Goal: Task Accomplishment & Management: Manage account settings

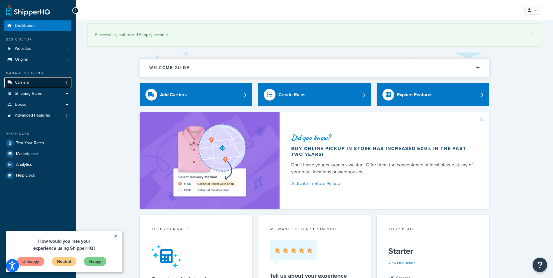
click at [20, 83] on span "Carriers" at bounding box center [22, 82] width 14 height 5
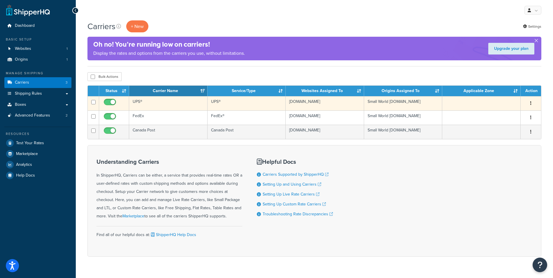
click at [533, 103] on button "button" at bounding box center [531, 103] width 8 height 9
click at [495, 115] on link "Edit" at bounding box center [507, 115] width 46 height 12
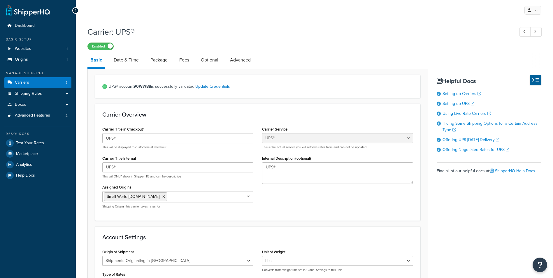
select select "ups"
select select "can"
click at [182, 61] on link "Fees" at bounding box center [184, 60] width 16 height 14
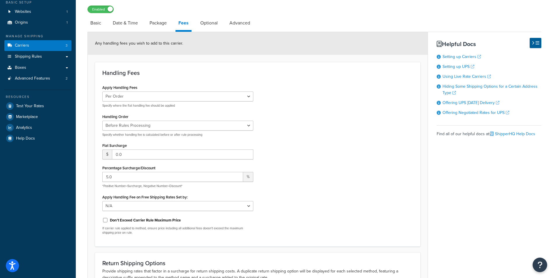
scroll to position [39, 0]
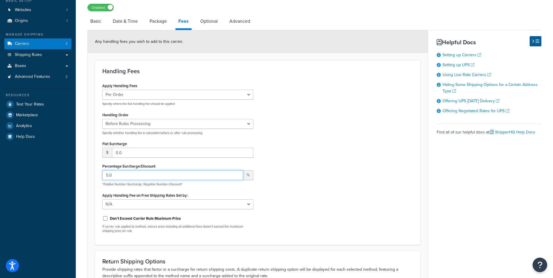
click at [108, 175] on input "5.0" at bounding box center [172, 175] width 141 height 10
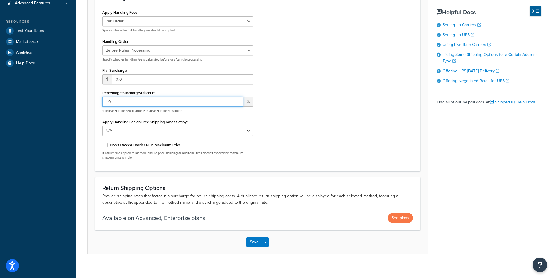
scroll to position [119, 0]
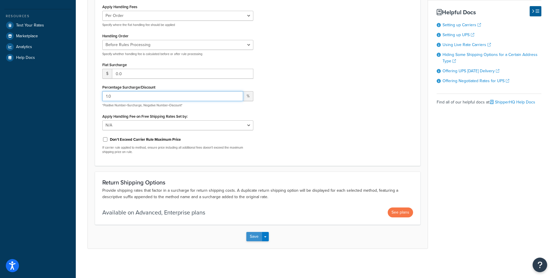
type input "1.0"
click at [256, 234] on button "Save" at bounding box center [254, 236] width 16 height 9
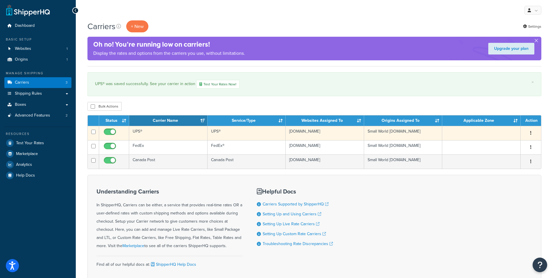
click at [534, 133] on button "button" at bounding box center [531, 133] width 8 height 9
click at [498, 144] on link "Edit" at bounding box center [507, 145] width 46 height 12
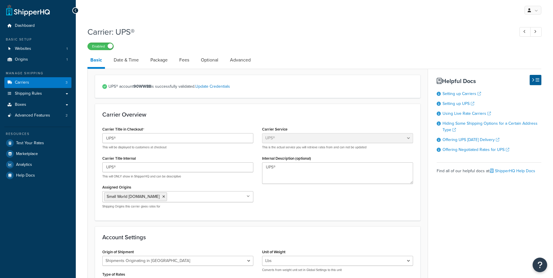
select select "ups"
select select "can"
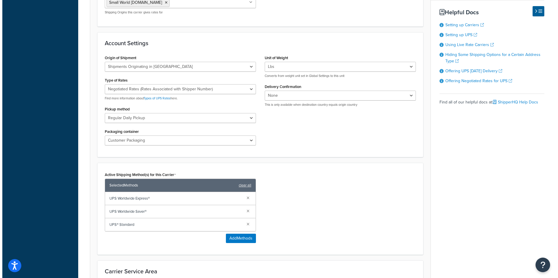
scroll to position [195, 0]
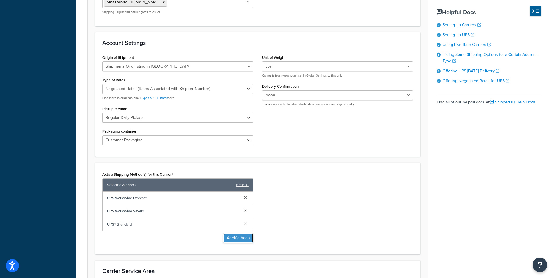
click at [243, 238] on button "Add Methods" at bounding box center [238, 238] width 30 height 9
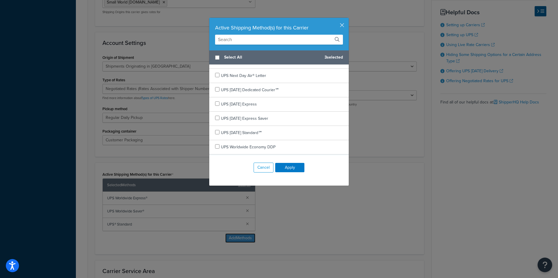
scroll to position [202, 0]
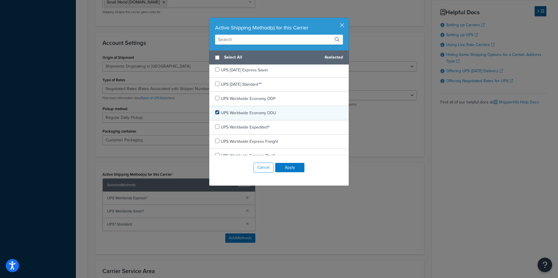
click at [215, 112] on input "checkbox" at bounding box center [217, 112] width 4 height 4
click at [217, 111] on input "checkbox" at bounding box center [217, 112] width 4 height 4
checkbox input "false"
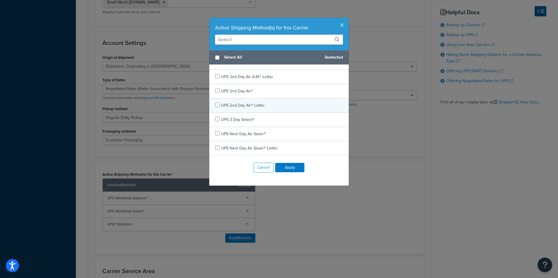
scroll to position [0, 0]
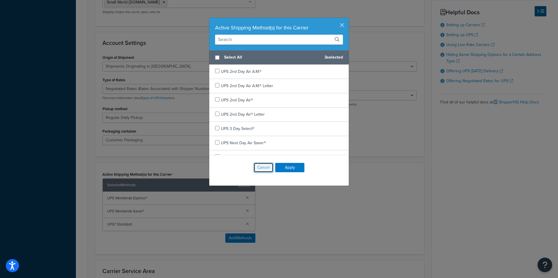
click at [260, 169] on button "Cancel" at bounding box center [263, 168] width 20 height 10
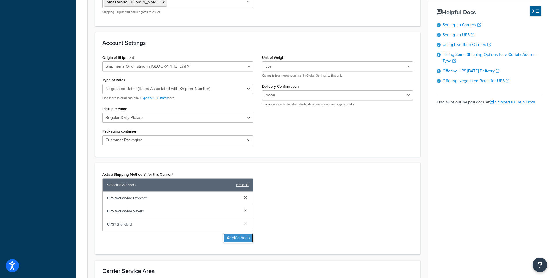
click at [241, 240] on button "Add Methods" at bounding box center [238, 238] width 30 height 9
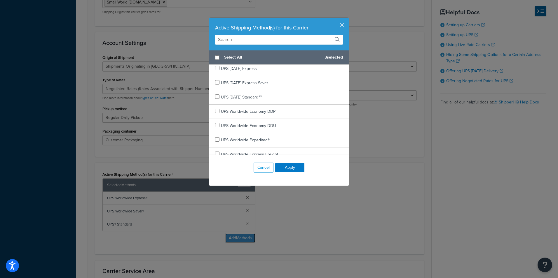
scroll to position [195, 0]
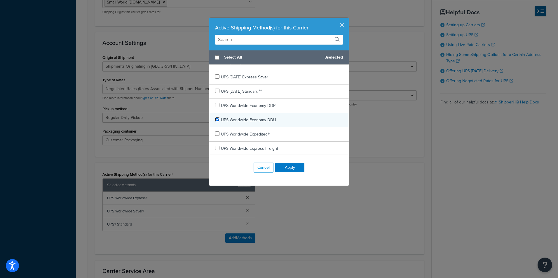
click at [216, 119] on input "checkbox" at bounding box center [217, 119] width 4 height 4
checkbox input "true"
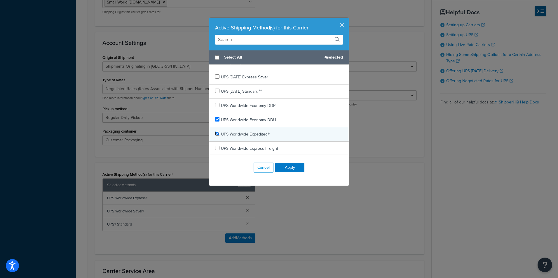
click at [215, 134] on input "checkbox" at bounding box center [217, 134] width 4 height 4
checkbox input "true"
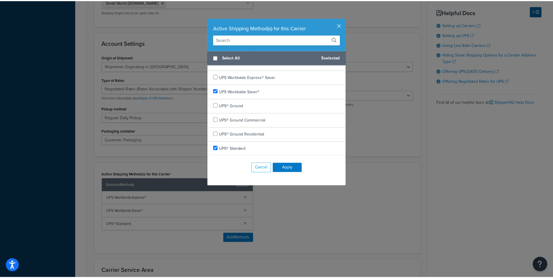
scroll to position [338, 0]
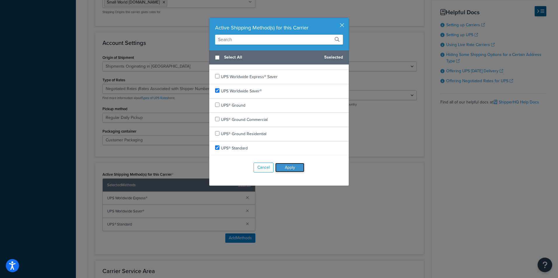
click at [289, 167] on button "Apply" at bounding box center [289, 167] width 29 height 9
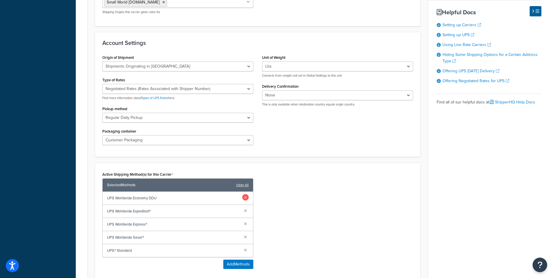
click at [246, 196] on link at bounding box center [245, 197] width 6 height 6
click at [246, 197] on link at bounding box center [245, 197] width 6 height 6
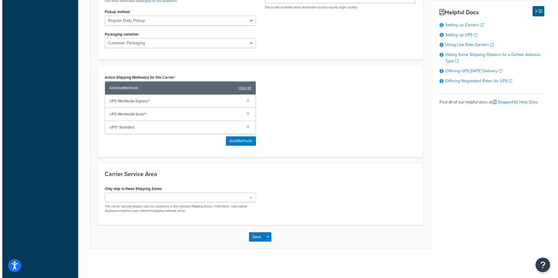
scroll to position [293, 0]
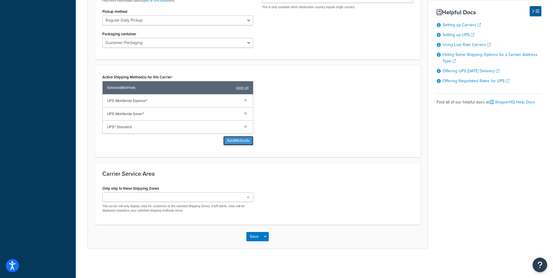
click at [240, 141] on button "Add Methods" at bounding box center [238, 140] width 30 height 9
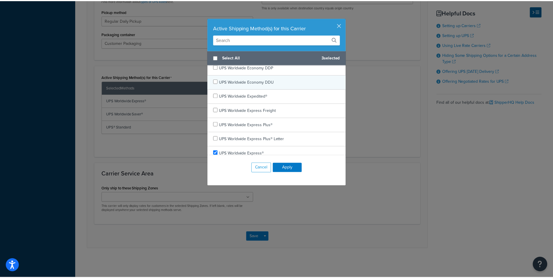
scroll to position [233, 0]
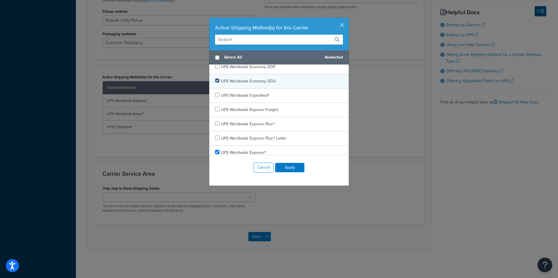
click at [215, 78] on input "checkbox" at bounding box center [217, 80] width 4 height 4
checkbox input "true"
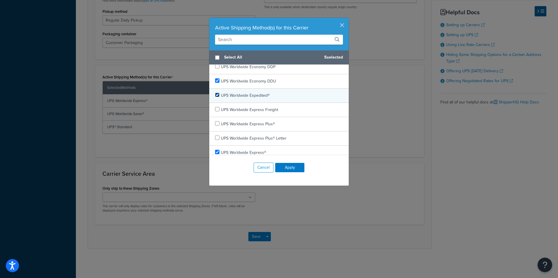
click at [215, 94] on input "checkbox" at bounding box center [217, 95] width 4 height 4
checkbox input "true"
click at [292, 168] on button "Apply" at bounding box center [289, 167] width 29 height 9
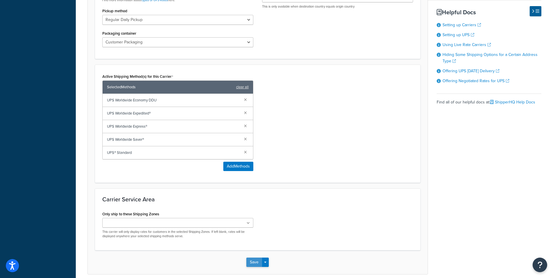
click at [256, 263] on button "Save" at bounding box center [254, 262] width 16 height 9
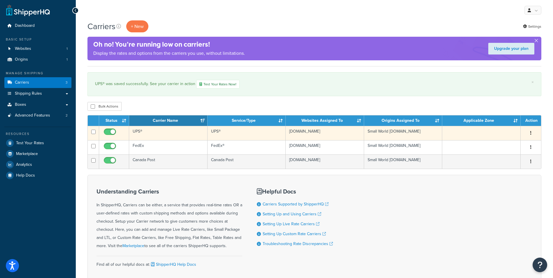
click at [530, 134] on button "button" at bounding box center [531, 133] width 8 height 9
click at [499, 145] on link "Edit" at bounding box center [507, 145] width 46 height 12
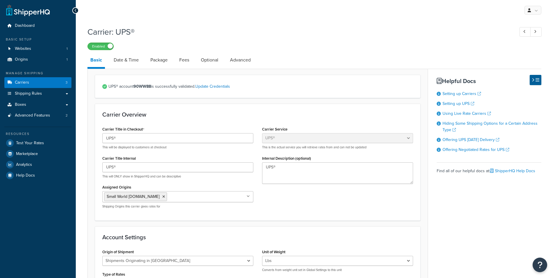
select select "ups"
select select "can"
click at [126, 58] on link "Date & Time" at bounding box center [126, 60] width 31 height 14
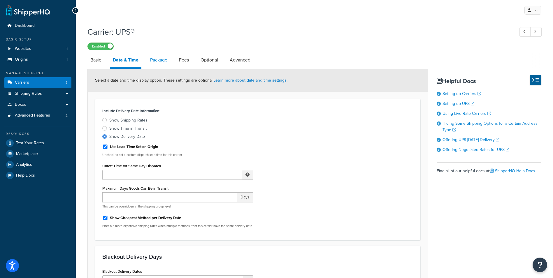
click at [157, 61] on link "Package" at bounding box center [158, 60] width 23 height 14
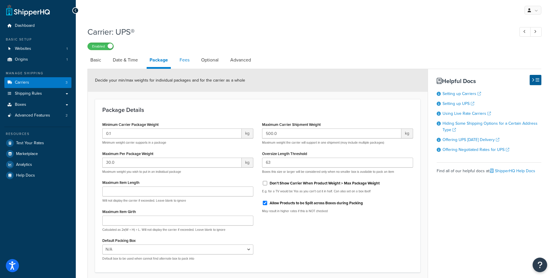
click at [189, 59] on link "Fees" at bounding box center [185, 60] width 16 height 14
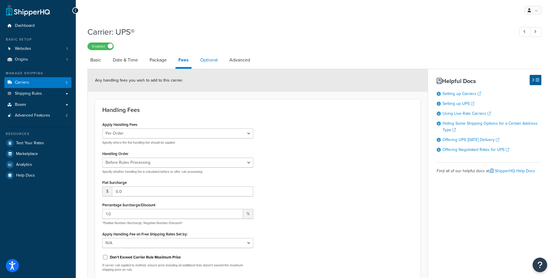
click at [203, 61] on link "Optional" at bounding box center [208, 60] width 23 height 14
select select "business"
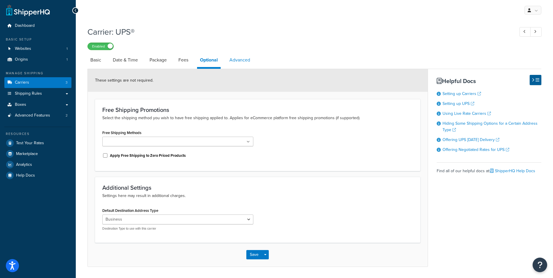
click at [238, 59] on link "Advanced" at bounding box center [240, 60] width 27 height 14
select select "false"
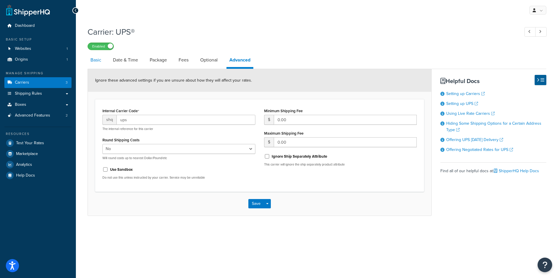
click at [96, 60] on link "Basic" at bounding box center [95, 60] width 17 height 14
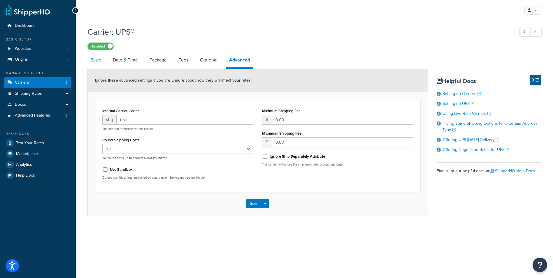
select select "ups"
select select "can"
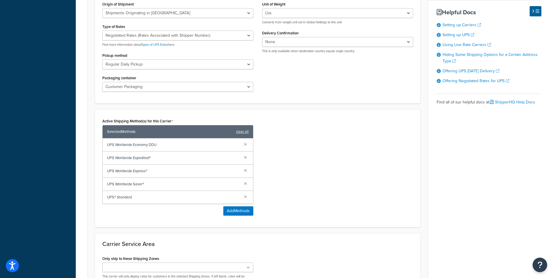
scroll to position [253, 0]
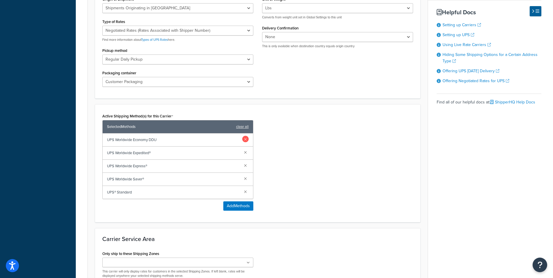
click at [246, 140] on link at bounding box center [245, 139] width 6 height 6
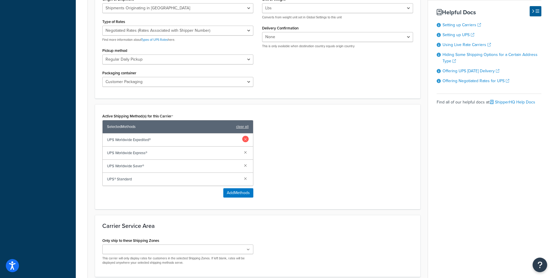
click at [246, 138] on link at bounding box center [245, 139] width 6 height 6
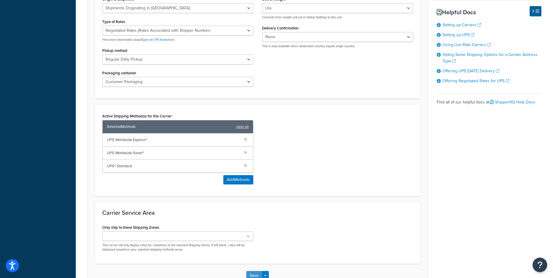
click at [253, 275] on button "Save" at bounding box center [254, 275] width 16 height 9
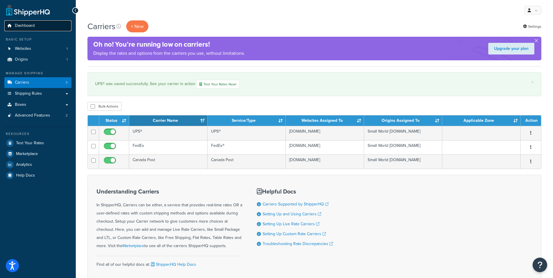
click at [25, 25] on span "Dashboard" at bounding box center [25, 25] width 20 height 5
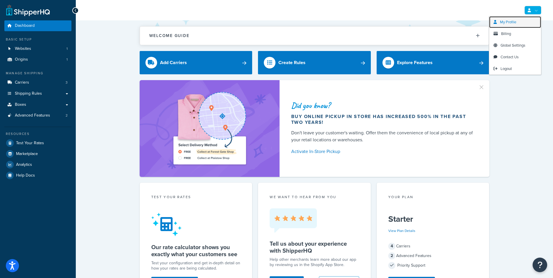
click at [510, 23] on span "My Profile" at bounding box center [508, 22] width 16 height 6
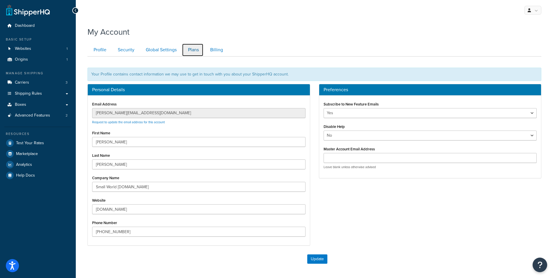
click at [196, 50] on link "Plans" at bounding box center [193, 49] width 22 height 13
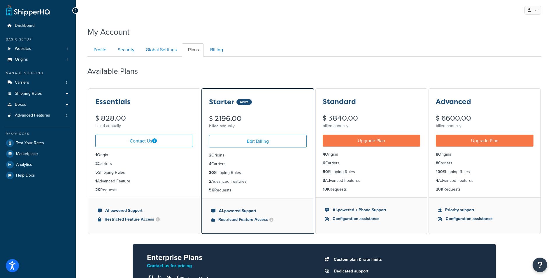
scroll to position [57, 0]
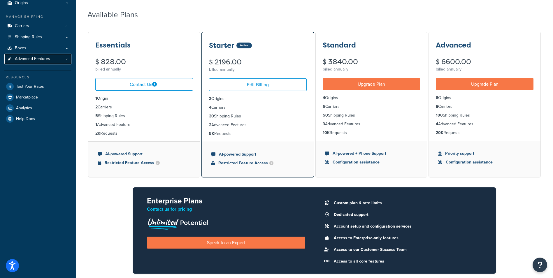
click at [31, 59] on span "Advanced Features" at bounding box center [32, 59] width 35 height 5
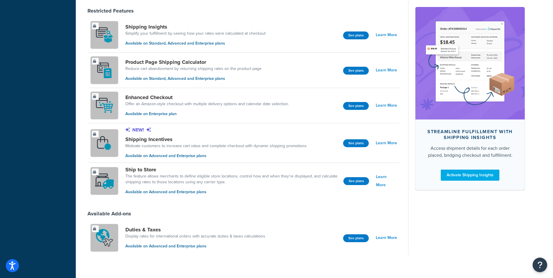
scroll to position [384, 0]
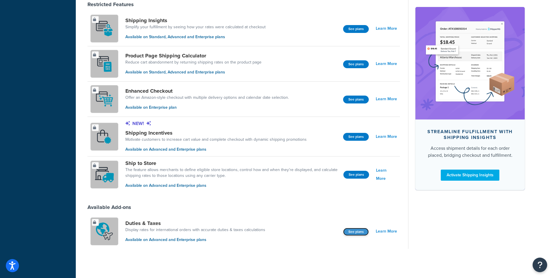
click at [357, 231] on button "See plans" at bounding box center [356, 232] width 26 height 8
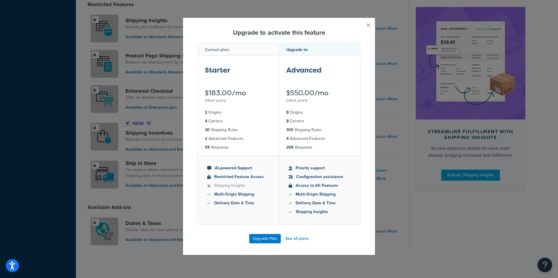
click at [360, 27] on button "button" at bounding box center [359, 27] width 1 height 1
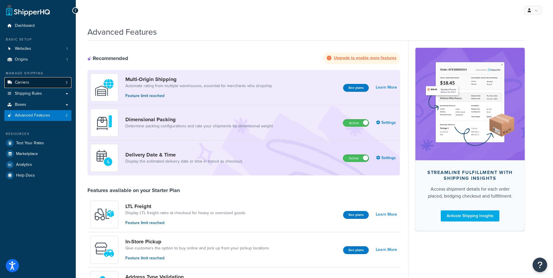
click at [27, 83] on span "Carriers" at bounding box center [22, 82] width 14 height 5
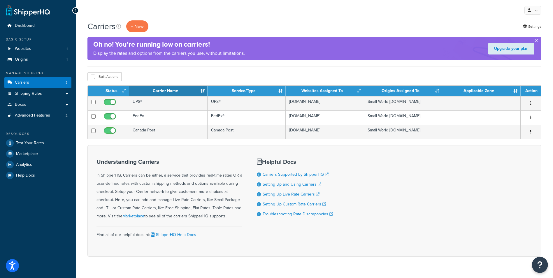
click at [542, 265] on icon "Open Resource Center" at bounding box center [541, 265] width 6 height 8
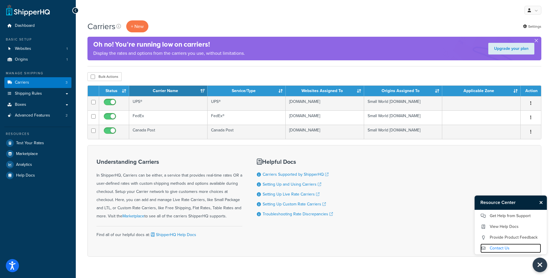
click at [493, 252] on link "Contact Us" at bounding box center [511, 248] width 61 height 9
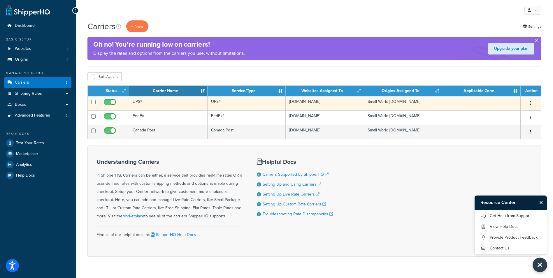
click at [535, 105] on div "Edit Duplicate Delete" at bounding box center [530, 103] width 13 height 9
click at [533, 101] on button "button" at bounding box center [531, 103] width 8 height 9
click at [499, 114] on link "Edit" at bounding box center [507, 115] width 46 height 12
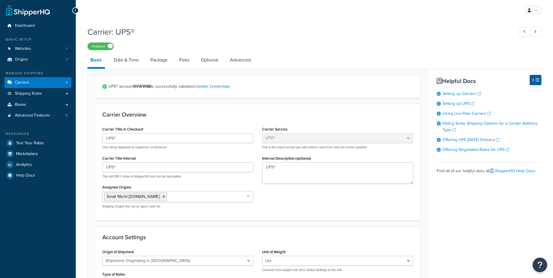
select select "ups"
select select "can"
click at [186, 60] on link "Fees" at bounding box center [184, 60] width 16 height 14
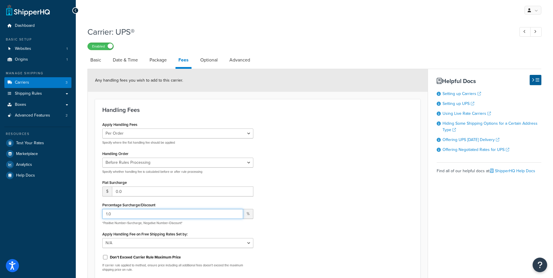
click at [125, 213] on input "1.0" at bounding box center [172, 214] width 141 height 10
drag, startPoint x: 125, startPoint y: 213, endPoint x: 99, endPoint y: 213, distance: 26.2
click at [99, 213] on div "Apply Handling Fees Per Order Per Item Per Package Specify where the flat handl…" at bounding box center [178, 198] width 160 height 156
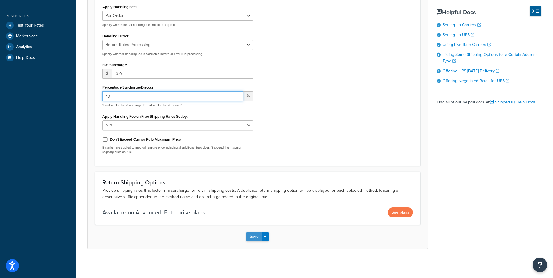
type input "10"
click at [255, 237] on button "Save" at bounding box center [254, 236] width 16 height 9
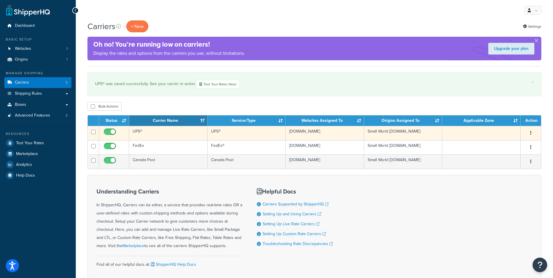
click at [531, 134] on icon "button" at bounding box center [531, 133] width 1 height 4
click at [501, 145] on link "Edit" at bounding box center [507, 145] width 46 height 12
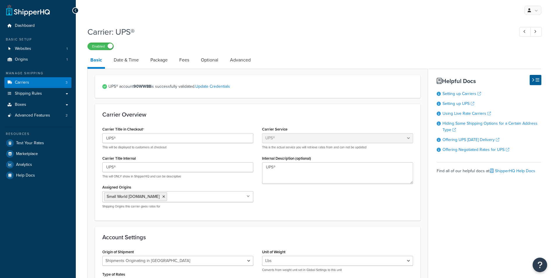
select select "ups"
select select "can"
click at [185, 59] on link "Fees" at bounding box center [184, 60] width 16 height 14
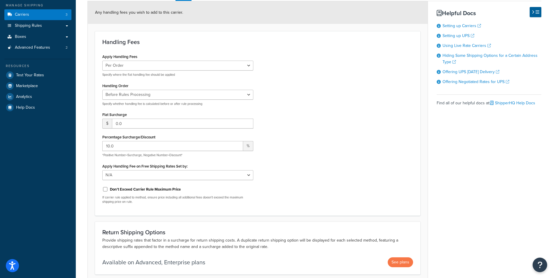
scroll to position [78, 0]
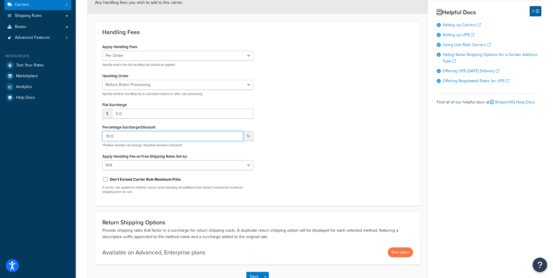
drag, startPoint x: 131, startPoint y: 137, endPoint x: 85, endPoint y: 138, distance: 45.2
click at [85, 138] on div "Carrier: UPS® Enabled Basic Date & Time Package Fees Optional Advanced Any hand…" at bounding box center [314, 124] width 477 height 358
type input "1"
click at [374, 137] on div "Apply Handling Fees Per Order Per Item Per Package Specify where the flat handl…" at bounding box center [258, 121] width 320 height 156
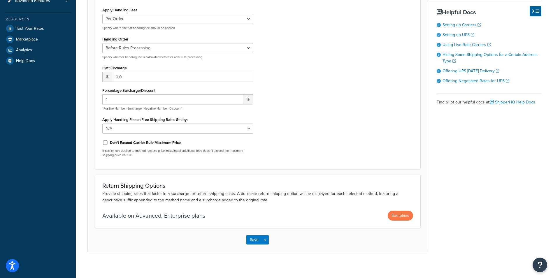
scroll to position [119, 0]
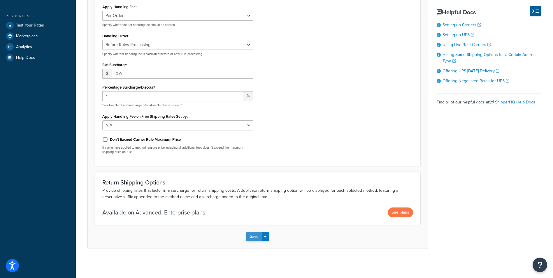
click at [255, 237] on button "Save" at bounding box center [254, 236] width 16 height 9
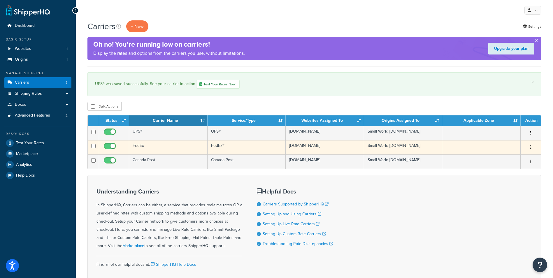
click at [529, 148] on button "button" at bounding box center [531, 147] width 8 height 9
click at [506, 160] on link "Edit" at bounding box center [507, 160] width 46 height 12
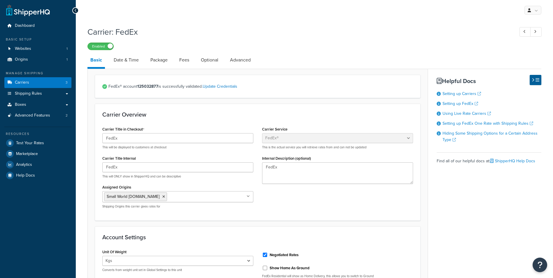
select select "fedEx"
select select "kg"
select select "CM"
select select "REGULAR_PICKUP"
select select "YOUR_PACKAGING"
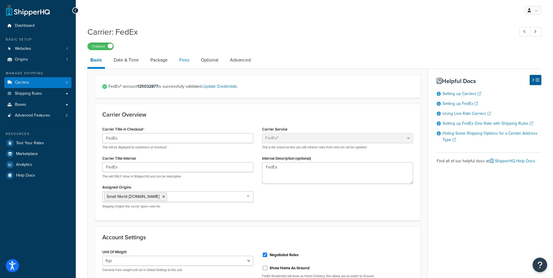
click at [188, 58] on link "Fees" at bounding box center [184, 60] width 16 height 14
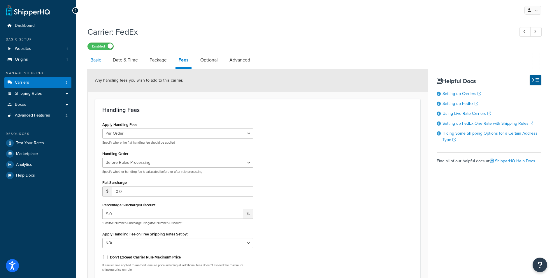
click at [95, 60] on link "Basic" at bounding box center [95, 60] width 17 height 14
select select "fedEx"
select select "kg"
select select "CM"
select select "REGULAR_PICKUP"
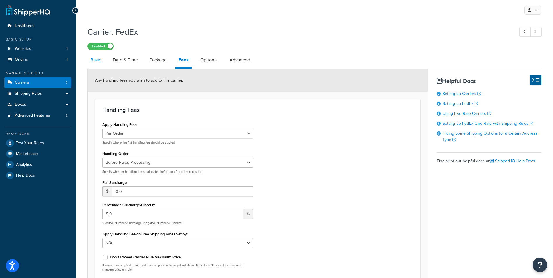
select select "YOUR_PACKAGING"
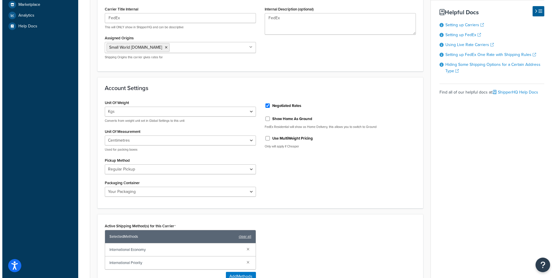
scroll to position [155, 0]
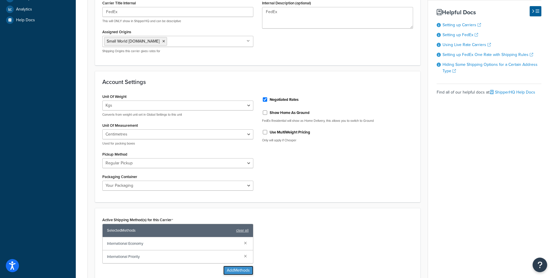
click at [241, 269] on button "Add Methods" at bounding box center [238, 270] width 30 height 9
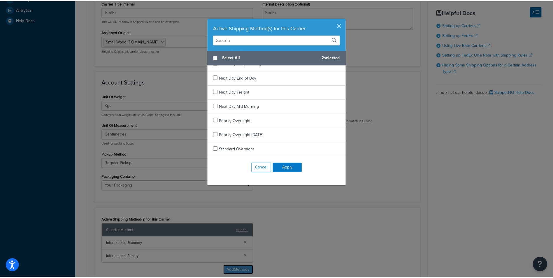
scroll to position [509, 0]
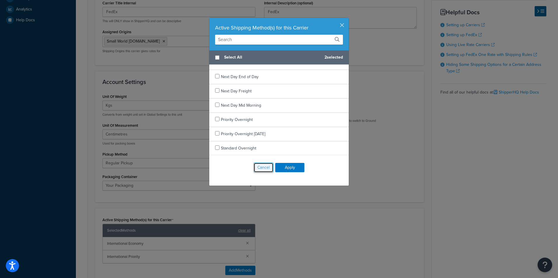
click at [260, 168] on button "Cancel" at bounding box center [263, 168] width 20 height 10
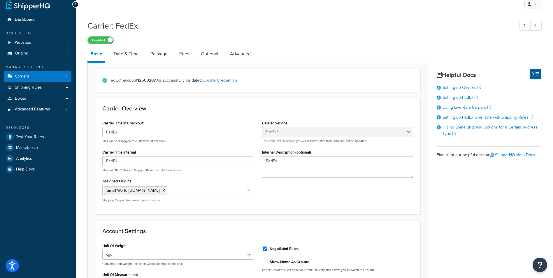
scroll to position [0, 0]
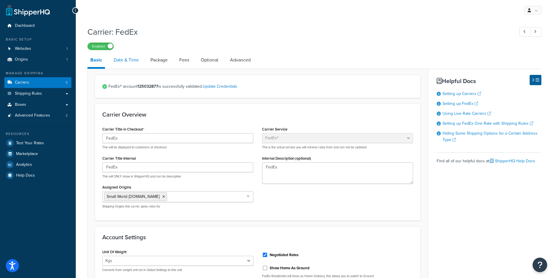
click at [129, 62] on link "Date & Time" at bounding box center [126, 60] width 31 height 14
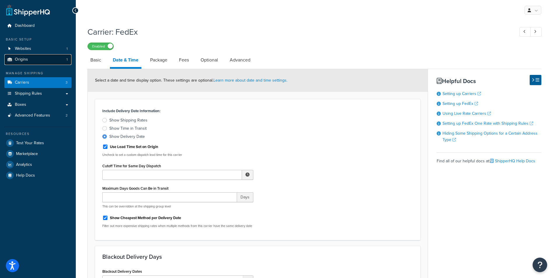
click at [25, 57] on span "Origins" at bounding box center [21, 59] width 13 height 5
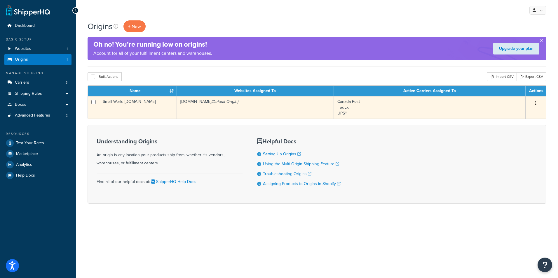
click at [536, 104] on button "button" at bounding box center [535, 103] width 8 height 9
click at [501, 114] on link "Edit" at bounding box center [516, 114] width 46 height 12
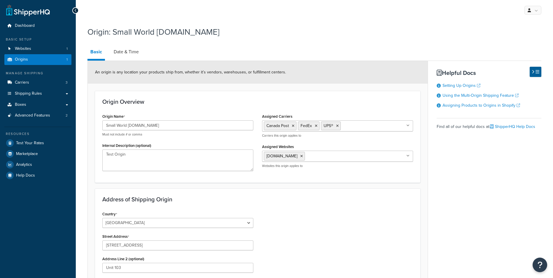
select select "1039"
select select "62"
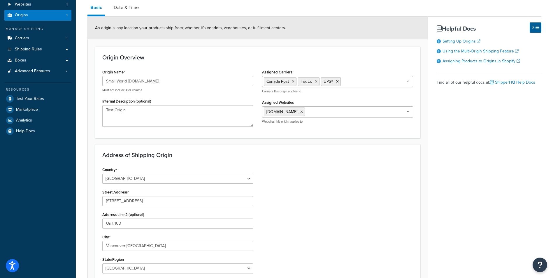
scroll to position [58, 0]
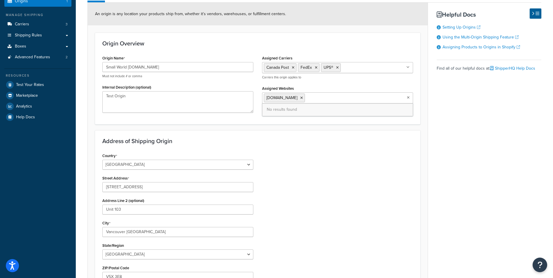
click at [408, 98] on icon at bounding box center [408, 97] width 3 height 3
click at [341, 146] on div "Address of Shipping Origin Country [GEOGRAPHIC_DATA] [GEOGRAPHIC_DATA] [GEOGRAP…" at bounding box center [257, 240] width 325 height 221
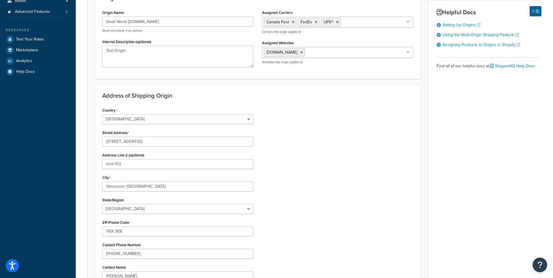
scroll to position [0, 0]
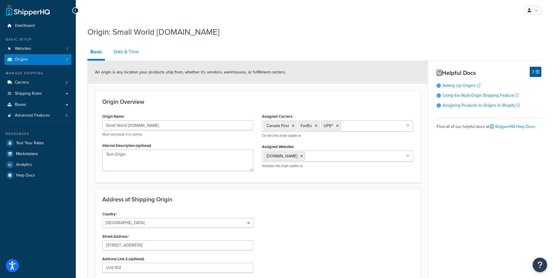
click at [135, 50] on link "Date & Time" at bounding box center [126, 52] width 31 height 14
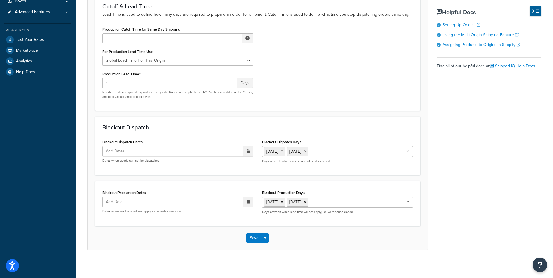
scroll to position [105, 0]
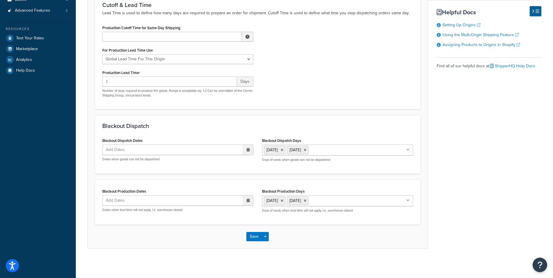
click at [248, 199] on icon at bounding box center [248, 200] width 3 height 3
click at [222, 173] on div "Blackout Dispatch Blackout Dispatch Dates Add Dates ‹ [DATE] › Su Mo Tu We Th F…" at bounding box center [257, 144] width 325 height 59
click at [408, 148] on icon at bounding box center [408, 149] width 3 height 3
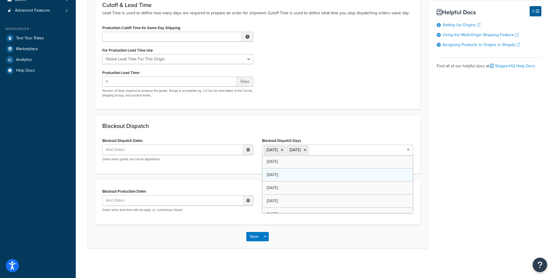
scroll to position [8, 0]
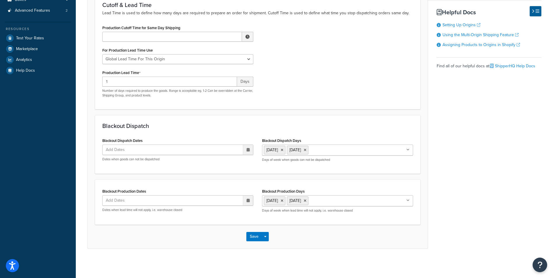
click at [411, 104] on div "Cutoff & Lead Time Lead Time is used to define how many days are required to pr…" at bounding box center [257, 51] width 325 height 115
click at [409, 200] on icon at bounding box center [408, 200] width 3 height 3
drag, startPoint x: 350, startPoint y: 167, endPoint x: 319, endPoint y: 166, distance: 30.9
click at [350, 167] on div "Blackout Dispatch Blackout Dispatch Dates Add Dates ‹ September 2025 › Su Mo Tu…" at bounding box center [257, 144] width 325 height 59
click at [248, 202] on icon at bounding box center [248, 200] width 3 height 3
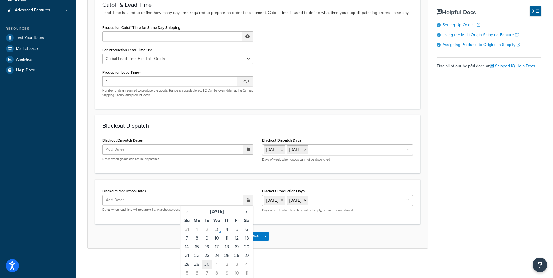
click at [208, 264] on td "30" at bounding box center [207, 264] width 10 height 9
click at [248, 211] on span "›" at bounding box center [246, 212] width 9 height 8
click at [198, 248] on td "13" at bounding box center [197, 247] width 10 height 9
click at [247, 212] on span "›" at bounding box center [246, 212] width 9 height 8
click at [207, 247] on td "11" at bounding box center [207, 247] width 10 height 9
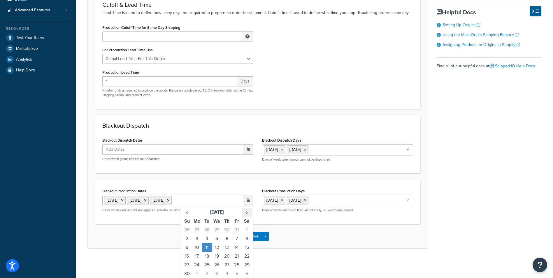
click at [247, 213] on span "›" at bounding box center [246, 212] width 9 height 8
click at [217, 257] on td "24" at bounding box center [217, 256] width 10 height 9
click at [227, 255] on td "25" at bounding box center [227, 256] width 10 height 9
click at [235, 261] on td "26" at bounding box center [237, 256] width 10 height 9
click at [247, 261] on td "27" at bounding box center [247, 256] width 10 height 9
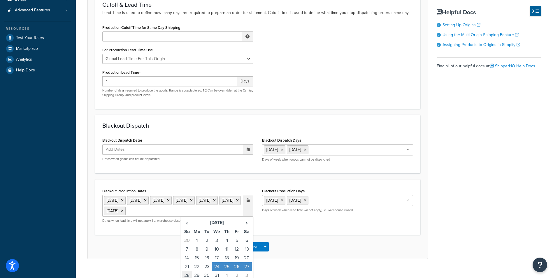
click at [187, 276] on td "28" at bounding box center [187, 275] width 10 height 9
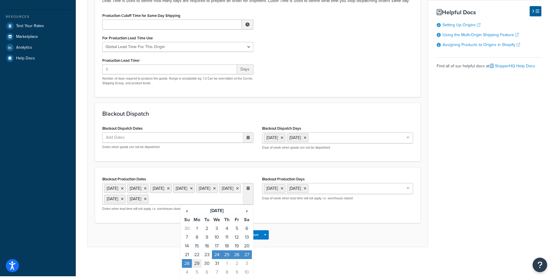
scroll to position [128, 0]
drag, startPoint x: 196, startPoint y: 265, endPoint x: 204, endPoint y: 264, distance: 8.0
click at [196, 265] on td "29" at bounding box center [197, 263] width 10 height 9
click at [206, 264] on td "30" at bounding box center [207, 263] width 10 height 9
click at [218, 264] on td "31" at bounding box center [217, 263] width 10 height 9
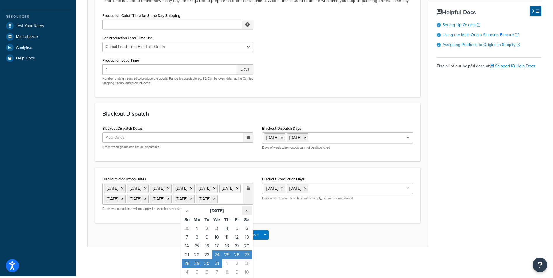
click at [246, 215] on span "›" at bounding box center [246, 211] width 9 height 8
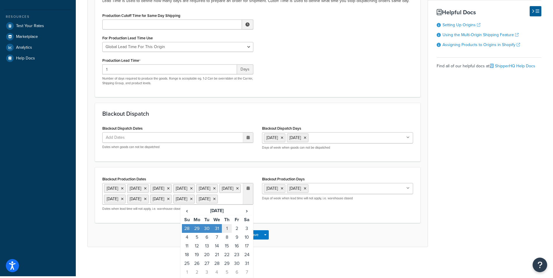
click at [228, 233] on td "1" at bounding box center [227, 228] width 10 height 9
click at [236, 233] on td "2" at bounding box center [237, 228] width 10 height 9
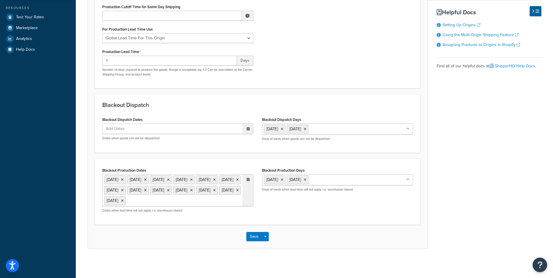
click at [306, 249] on div "Save Save Dropdown Save and Edit Save and Duplicate Save and Create New" at bounding box center [258, 237] width 340 height 24
click at [252, 241] on button "Save" at bounding box center [254, 236] width 16 height 9
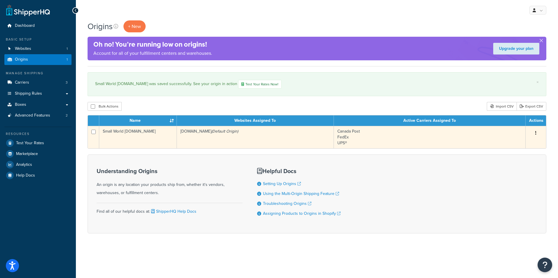
click at [536, 131] on button "button" at bounding box center [535, 133] width 8 height 9
click at [505, 146] on link "Edit" at bounding box center [516, 144] width 46 height 12
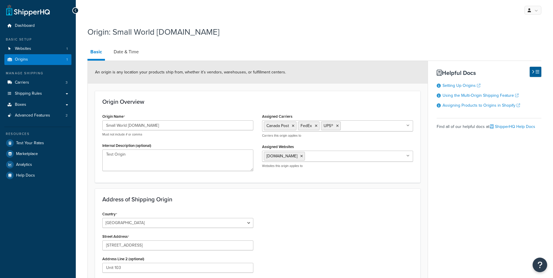
select select "1039"
select select "62"
click at [128, 54] on link "Date & Time" at bounding box center [126, 52] width 31 height 14
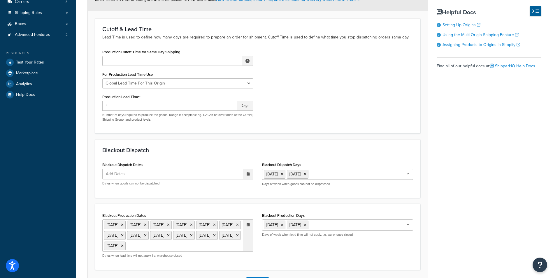
scroll to position [137, 0]
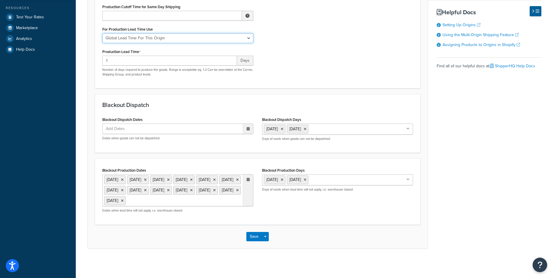
click at [248, 33] on select "Global Lead Time For This Origin Lead Time For Per Shipping Method Type" at bounding box center [177, 38] width 151 height 10
click at [305, 36] on div "Production Cutoff Time for Same Day Shipping ▲ 12 ▼ : ▲ 00 ▼ ▲ AM ▼ For Product…" at bounding box center [258, 42] width 320 height 78
click at [251, 236] on button "Save" at bounding box center [254, 236] width 16 height 9
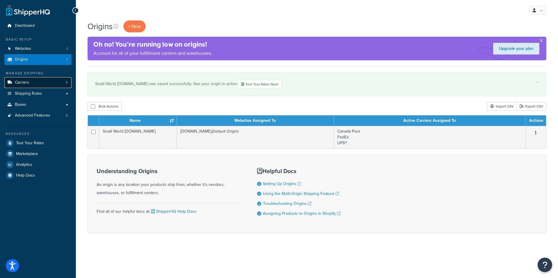
click at [26, 79] on link "Carriers 3" at bounding box center [37, 82] width 67 height 11
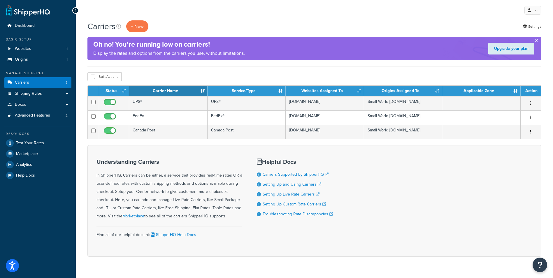
click at [537, 41] on button "button" at bounding box center [536, 41] width 1 height 1
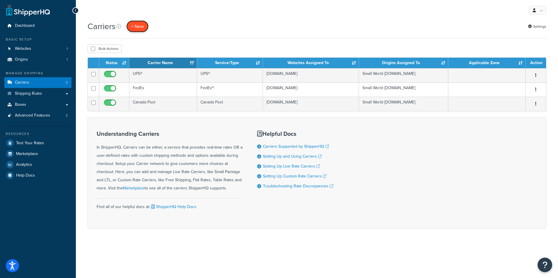
click at [139, 27] on button "+ New" at bounding box center [137, 26] width 22 height 12
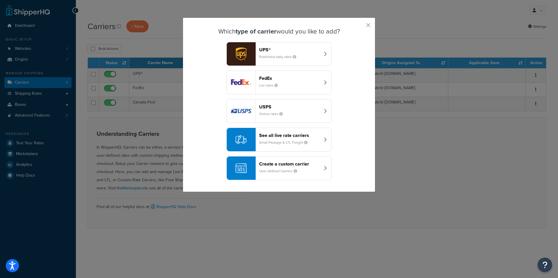
click at [323, 137] on icon "button" at bounding box center [324, 139] width 3 height 5
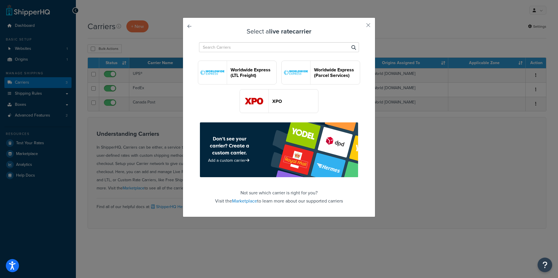
scroll to position [1685, 0]
click at [360, 27] on button "button" at bounding box center [359, 27] width 1 height 1
